Goal: Information Seeking & Learning: Compare options

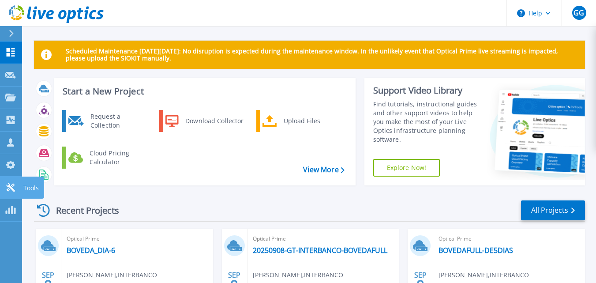
click at [14, 189] on icon at bounding box center [10, 187] width 11 height 8
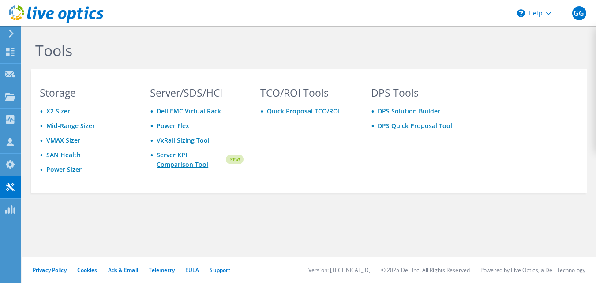
click at [177, 162] on link "Server KPI Comparison Tool" at bounding box center [191, 159] width 68 height 19
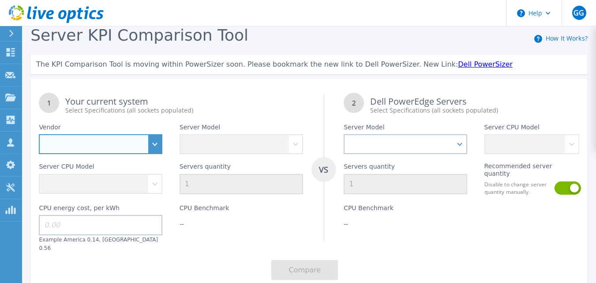
click at [112, 146] on select "Dell HPE Lenovo Supermicro" at bounding box center [101, 144] width 124 height 20
select select "Dell"
click at [39, 135] on select "Dell HPE Lenovo Supermicro" at bounding box center [101, 144] width 124 height 20
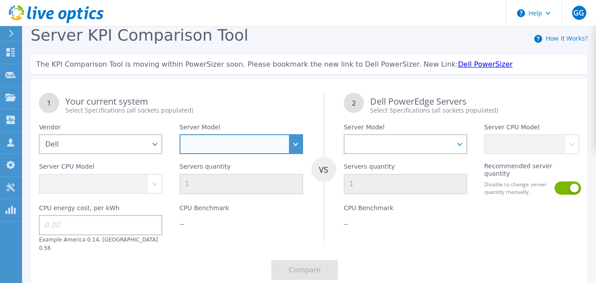
click at [206, 141] on select "PowerEdge C6520 PowerEdge C6525 PowerEdge HS5610 PowerEdge HS5620 PowerEdge R24…" at bounding box center [242, 144] width 124 height 20
click at [180, 135] on select "PowerEdge C6520 PowerEdge C6525 PowerEdge HS5610 PowerEdge HS5620 PowerEdge R24…" at bounding box center [242, 144] width 124 height 20
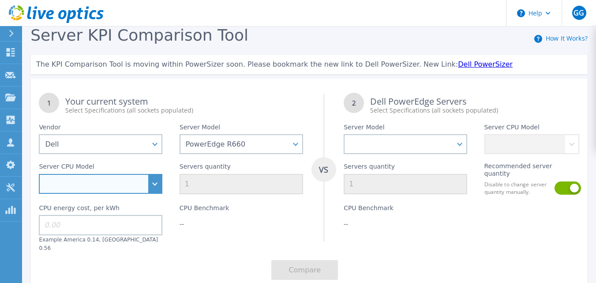
click at [94, 187] on select "Intel Xeon Gold 6414U 2GHz Intel Xeon Gold 6430 2.1GHz Intel Xeon Gold 6454S 2.…" at bounding box center [101, 184] width 124 height 20
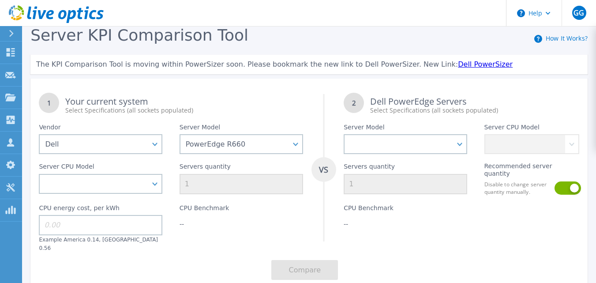
click at [275, 117] on div "Server Model PowerEdge C6520 PowerEdge C6525 PowerEdge HS5610 PowerEdge HS5620 …" at bounding box center [241, 134] width 140 height 39
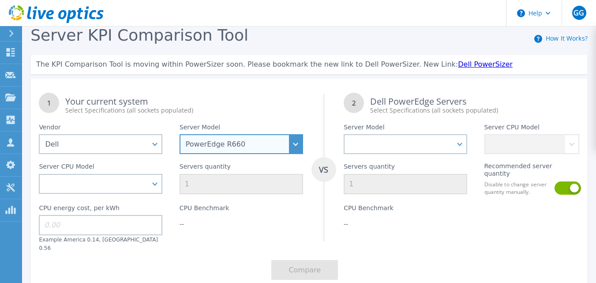
click at [216, 148] on select "PowerEdge C6520 PowerEdge C6525 PowerEdge HS5610 PowerEdge HS5620 PowerEdge R24…" at bounding box center [242, 144] width 124 height 20
click at [180, 135] on select "PowerEdge C6520 PowerEdge C6525 PowerEdge HS5610 PowerEdge HS5620 PowerEdge R24…" at bounding box center [242, 144] width 124 height 20
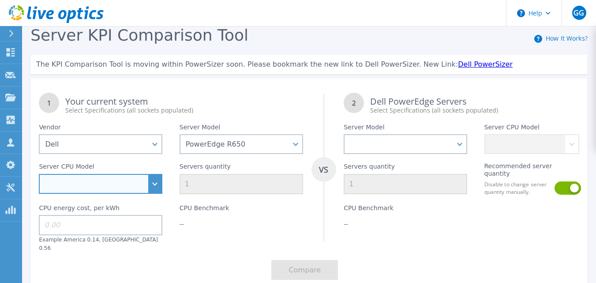
click at [157, 184] on select "Intel Xeon Gold 6312U 2.4GHz Intel Xeon Platinum 8352M 2.3GHz Intel Xeon Platin…" at bounding box center [101, 184] width 124 height 20
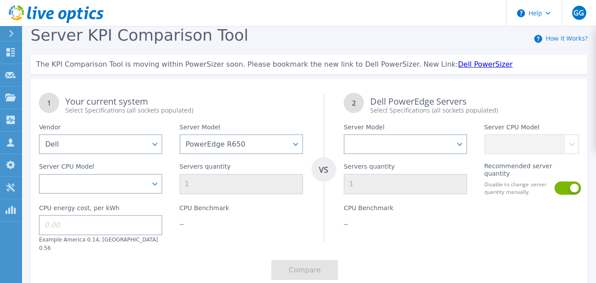
click at [214, 116] on div "Server Model PowerEdge C6520 PowerEdge C6525 PowerEdge HS5610 PowerEdge HS5620 …" at bounding box center [241, 134] width 140 height 39
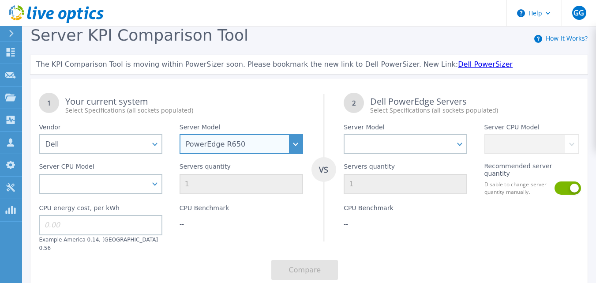
click at [222, 145] on select "PowerEdge C6520 PowerEdge C6525 PowerEdge HS5610 PowerEdge HS5620 PowerEdge R24…" at bounding box center [242, 144] width 124 height 20
click at [180, 135] on select "PowerEdge C6520 PowerEdge C6525 PowerEdge HS5610 PowerEdge HS5620 PowerEdge R24…" at bounding box center [242, 144] width 124 height 20
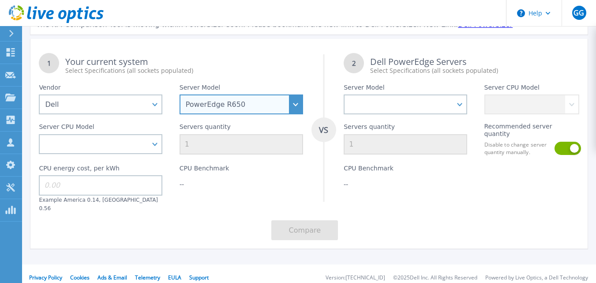
click at [244, 107] on select "PowerEdge C6520 PowerEdge C6525 PowerEdge HS5610 PowerEdge HS5620 PowerEdge R24…" at bounding box center [242, 104] width 124 height 20
click at [180, 95] on select "PowerEdge C6520 PowerEdge C6525 PowerEdge HS5610 PowerEdge HS5620 PowerEdge R24…" at bounding box center [242, 104] width 124 height 20
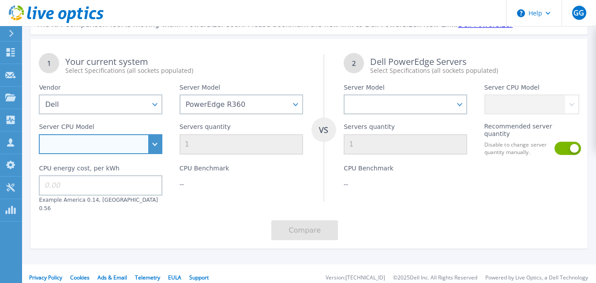
click at [156, 144] on select "Intel Xeon E-2414 2.6GHz Intel Xeon E-2434 3.4GHz Intel Xeon E-2436 2.9GHz Inte…" at bounding box center [101, 144] width 124 height 20
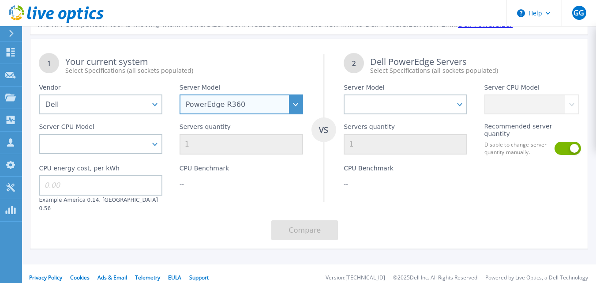
click at [227, 106] on select "PowerEdge C6520 PowerEdge C6525 PowerEdge HS5610 PowerEdge HS5620 PowerEdge R24…" at bounding box center [242, 104] width 124 height 20
click at [180, 95] on select "PowerEdge C6520 PowerEdge C6525 PowerEdge HS5610 PowerEdge HS5620 PowerEdge R24…" at bounding box center [242, 104] width 124 height 20
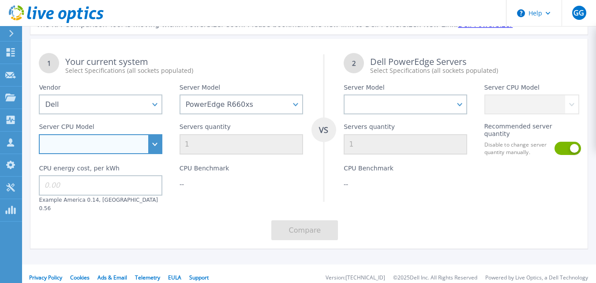
click at [144, 152] on select "Intel Xeon Gold 5418N 1.8GHz Intel Xeon Gold 5418Y 2GHz Intel Xeon Gold 5420+ 2…" at bounding box center [101, 144] width 124 height 20
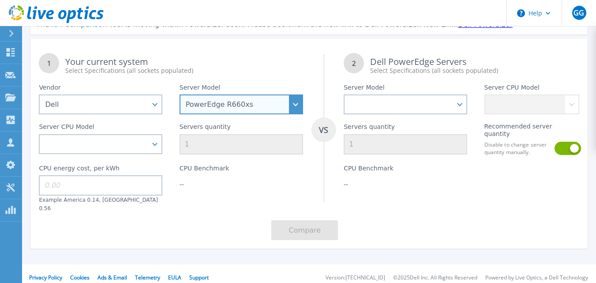
click at [235, 108] on select "PowerEdge C6520 PowerEdge C6525 PowerEdge HS5610 PowerEdge HS5620 PowerEdge R24…" at bounding box center [242, 104] width 124 height 20
click at [180, 95] on select "PowerEdge C6520 PowerEdge C6525 PowerEdge HS5610 PowerEdge HS5620 PowerEdge R24…" at bounding box center [242, 104] width 124 height 20
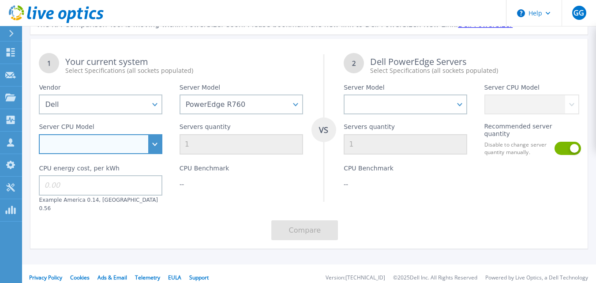
click at [141, 147] on select "Intel Xeon Silver 4509Y 2.6GHz Intel Xeon Silver 4510 2.4GHz Intel Xeon Silver …" at bounding box center [101, 144] width 124 height 20
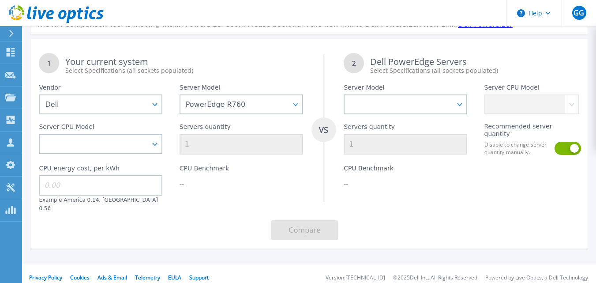
click at [230, 198] on div "CPU Benchmark --" at bounding box center [241, 184] width 140 height 56
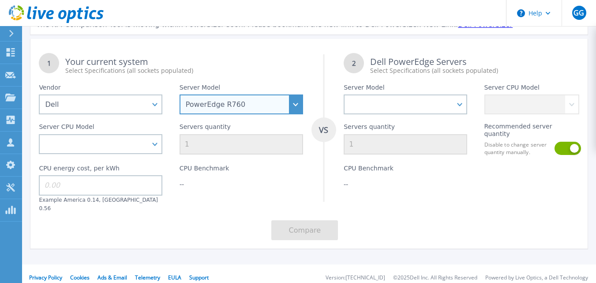
click at [231, 99] on select "PowerEdge C6520 PowerEdge C6525 PowerEdge HS5610 PowerEdge HS5620 PowerEdge R24…" at bounding box center [242, 104] width 124 height 20
click at [226, 106] on select "PowerEdge C6520 PowerEdge C6525 PowerEdge HS5610 PowerEdge HS5620 PowerEdge R24…" at bounding box center [242, 104] width 124 height 20
click at [228, 107] on select "PowerEdge C6520 PowerEdge C6525 PowerEdge HS5610 PowerEdge HS5620 PowerEdge R24…" at bounding box center [242, 104] width 124 height 20
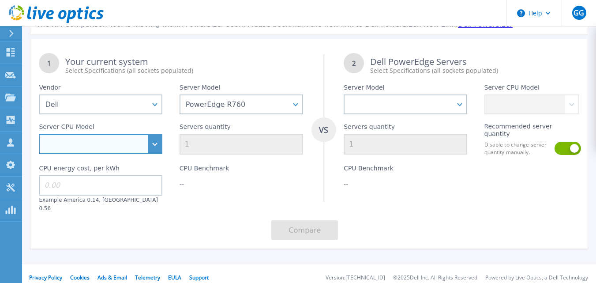
click at [108, 150] on select "Intel Xeon Silver 4509Y 2.6GHz Intel Xeon Silver 4510 2.4GHz Intel Xeon Silver …" at bounding box center [101, 144] width 124 height 20
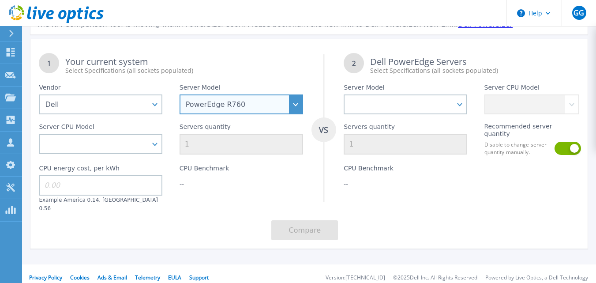
click at [223, 106] on select "PowerEdge C6520 PowerEdge C6525 PowerEdge HS5610 PowerEdge HS5620 PowerEdge R24…" at bounding box center [242, 104] width 124 height 20
select select "PowerEdge R660"
click at [180, 95] on select "PowerEdge C6520 PowerEdge C6525 PowerEdge HS5610 PowerEdge HS5620 PowerEdge R24…" at bounding box center [242, 104] width 124 height 20
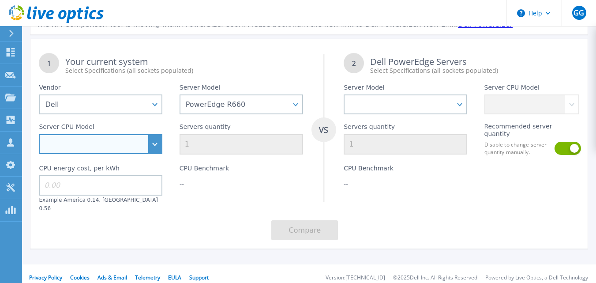
click at [134, 143] on select "Intel Xeon Silver 4509Y 2.6GHz Intel Xeon Silver 4510 2.4GHz Intel Xeon Silver …" at bounding box center [101, 144] width 124 height 20
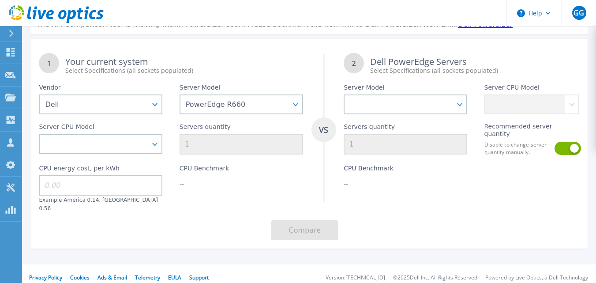
click at [216, 199] on div "CPU Benchmark --" at bounding box center [241, 184] width 140 height 56
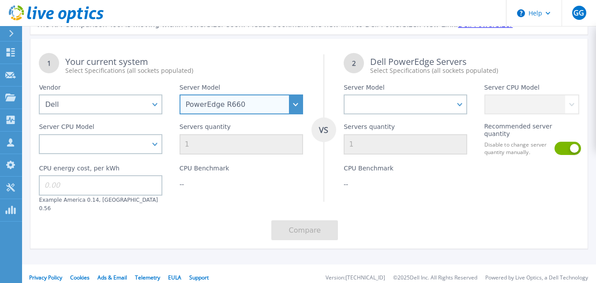
click at [222, 109] on select "PowerEdge C6520 PowerEdge C6525 PowerEdge HS5610 PowerEdge HS5620 PowerEdge R24…" at bounding box center [242, 104] width 124 height 20
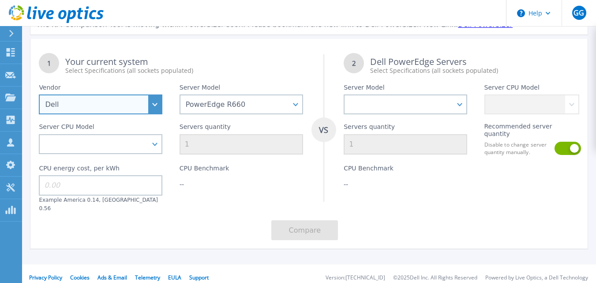
click at [112, 106] on select "Dell HPE Lenovo Supermicro" at bounding box center [101, 104] width 124 height 20
select select "HPE"
click at [39, 95] on select "Dell HPE Lenovo Supermicro" at bounding box center [101, 104] width 124 height 20
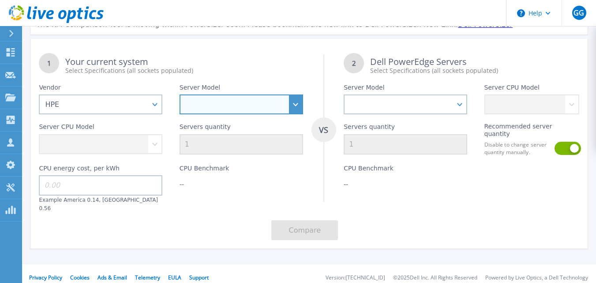
click at [210, 110] on select "Cloudline CL3150 Compute Scale-up Server 3200 DL110 DL145 DL20 DL320 DL325 DL34…" at bounding box center [242, 104] width 124 height 20
select select "ProLiant DL580"
click at [180, 95] on select "Cloudline CL3150 Compute Scale-up Server 3200 DL110 DL145 DL20 DL320 DL325 DL34…" at bounding box center [242, 104] width 124 height 20
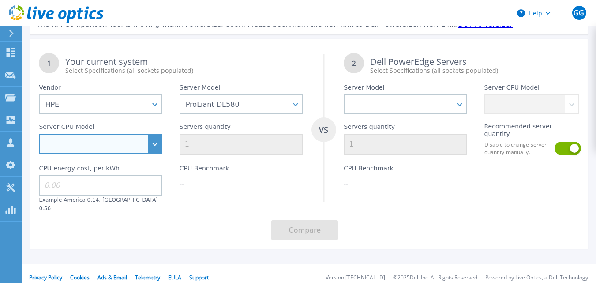
click at [120, 141] on select "Intel Xeon 6230 2.1GHz Intel Xeon 6238M 2.1GHz Intel Xeon 6252N 2.3GHz Intel Xe…" at bounding box center [101, 144] width 124 height 20
